Goal: Find specific page/section: Find specific page/section

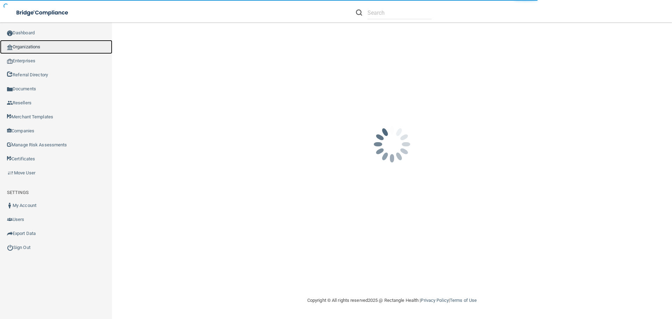
click at [36, 46] on link "Organizations" at bounding box center [56, 47] width 112 height 14
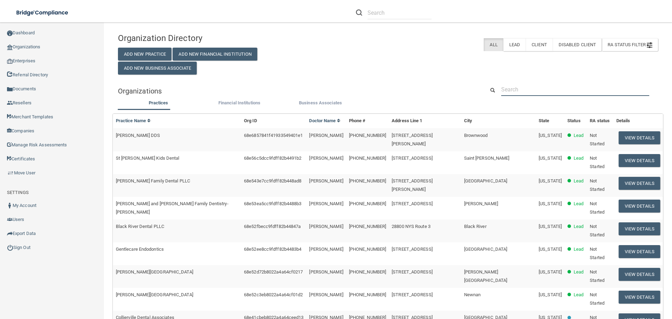
click at [543, 90] on input "text" at bounding box center [575, 89] width 148 height 13
paste input "Choose Life of Jamestown, INC. DBA Options Care Center"
type input "Choose Life of Jamestown, INC. DBA Options Care Center"
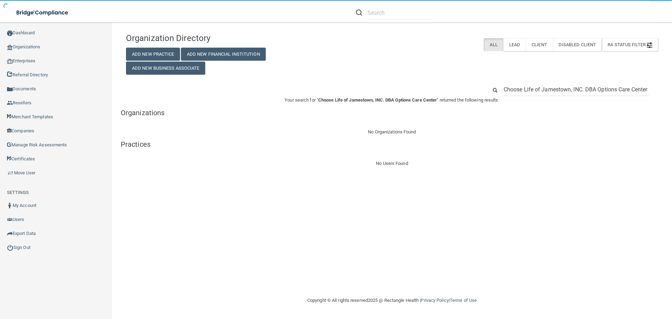
drag, startPoint x: 597, startPoint y: 88, endPoint x: 432, endPoint y: 88, distance: 164.8
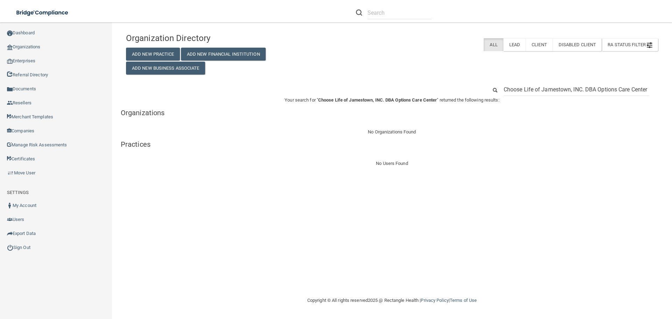
drag, startPoint x: 598, startPoint y: 91, endPoint x: 460, endPoint y: 90, distance: 137.2
click at [464, 90] on div "Choose Life of Jamestown, INC. DBA Options Care Center" at bounding box center [392, 89] width 542 height 13
type input "Options Care Center"
drag, startPoint x: 559, startPoint y: 89, endPoint x: 471, endPoint y: 85, distance: 88.6
click at [471, 85] on div "Options Care Center" at bounding box center [392, 89] width 542 height 13
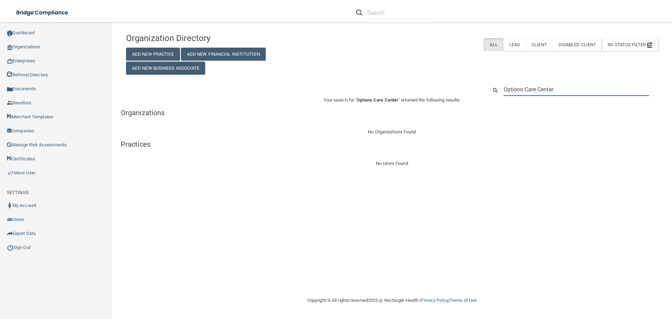
paste input "Choose Life of Jamestown, INC."
type input "Choose Life of Jamestown, INC."
click at [591, 91] on input "Choose Life of Jamestown, INC." at bounding box center [577, 89] width 146 height 13
drag, startPoint x: 595, startPoint y: 91, endPoint x: 490, endPoint y: 82, distance: 105.0
click at [490, 82] on div "Organization Directory Add New Practice Add New Financial Institution Add New B…" at bounding box center [392, 98] width 532 height 138
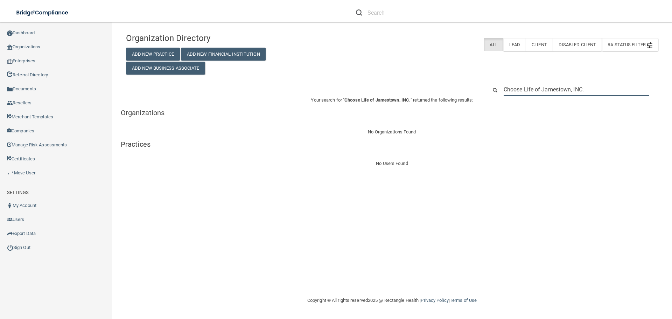
paste input "[PHONE_NUMBER]"
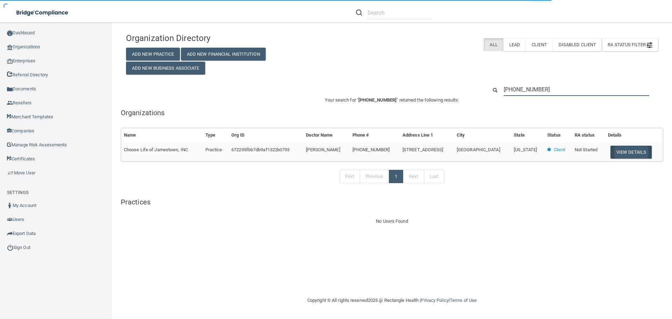
type input "[PHONE_NUMBER]"
click at [620, 151] on button "View Details" at bounding box center [630, 152] width 41 height 13
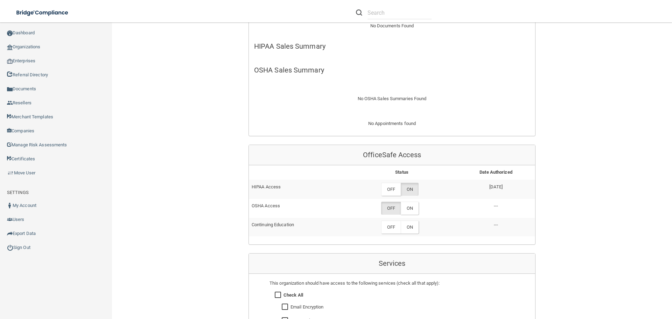
scroll to position [210, 0]
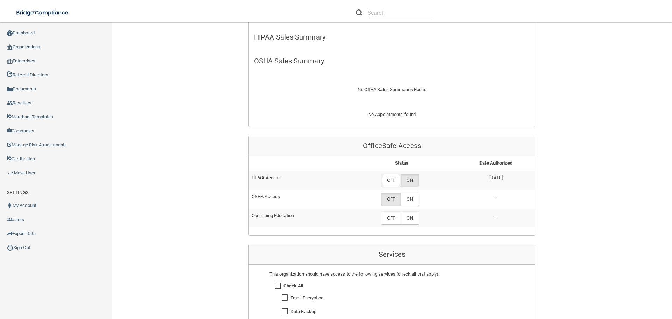
click at [390, 180] on label "OFF" at bounding box center [391, 180] width 20 height 13
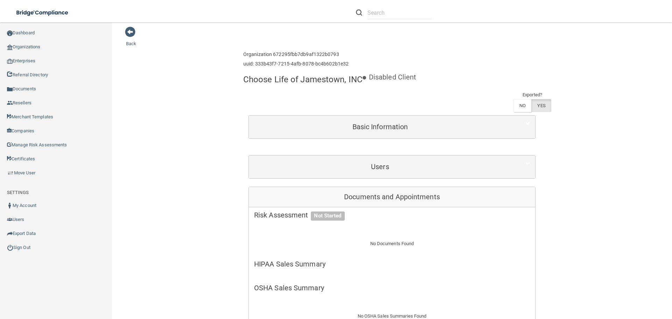
scroll to position [0, 0]
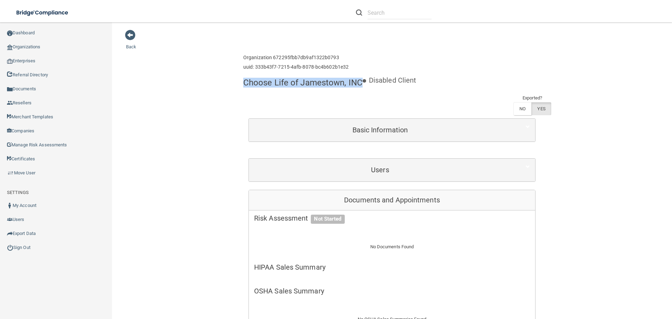
drag, startPoint x: 243, startPoint y: 81, endPoint x: 358, endPoint y: 86, distance: 115.6
click at [358, 86] on h4 "Choose Life of Jamestown, INC" at bounding box center [302, 82] width 119 height 9
copy h4 "Choose Life of Jamestown, INC"
click at [47, 46] on link "Organizations" at bounding box center [56, 47] width 112 height 14
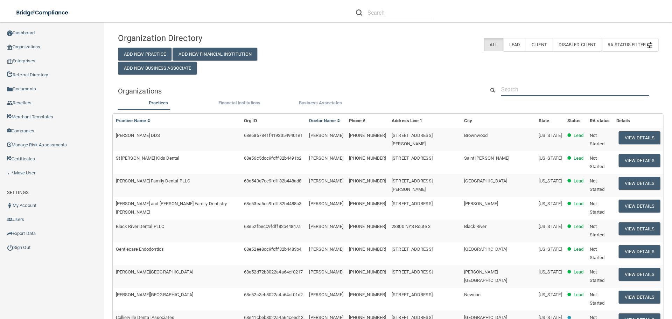
click at [519, 88] on input "text" at bounding box center [575, 89] width 148 height 13
paste input "Sleep Better [US_STATE]"
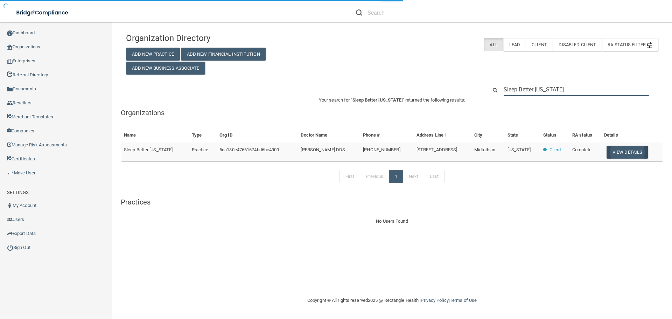
type input "Sleep Better [US_STATE]"
click at [629, 154] on button "View Details" at bounding box center [626, 152] width 41 height 13
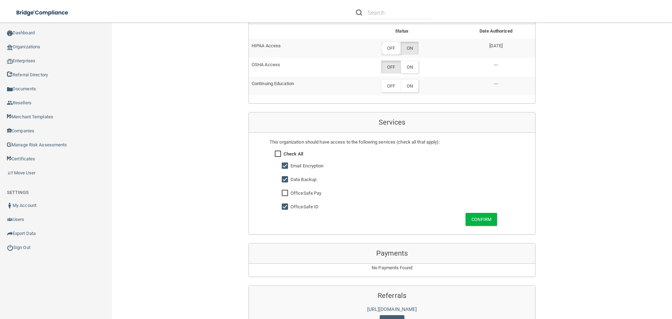
click at [389, 45] on label "OFF" at bounding box center [391, 48] width 20 height 13
